Goal: Task Accomplishment & Management: Use online tool/utility

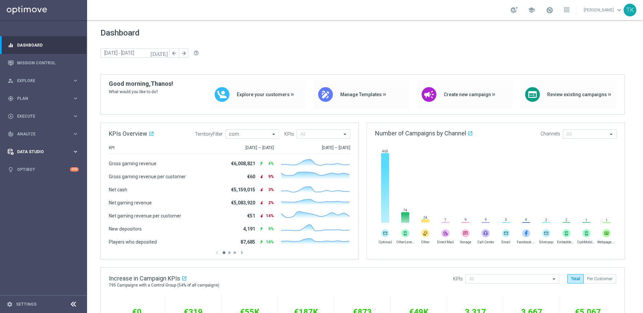
click at [43, 152] on span "Data Studio" at bounding box center [44, 152] width 55 height 4
click at [34, 197] on link "Data Ingestion" at bounding box center [43, 195] width 52 height 5
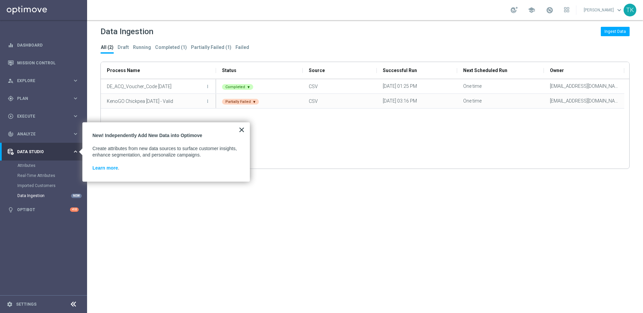
click at [242, 130] on button "×" at bounding box center [242, 129] width 6 height 11
